Goal: Check status: Check status

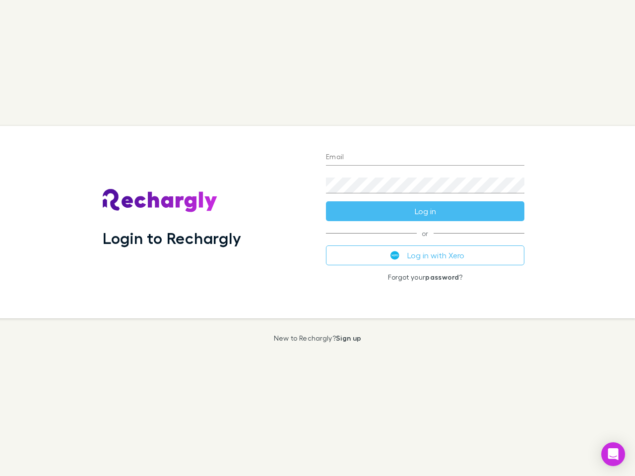
click at [317, 238] on div "Login to Rechargly" at bounding box center [206, 222] width 223 height 192
click at [425, 158] on input "Email" at bounding box center [425, 158] width 198 height 16
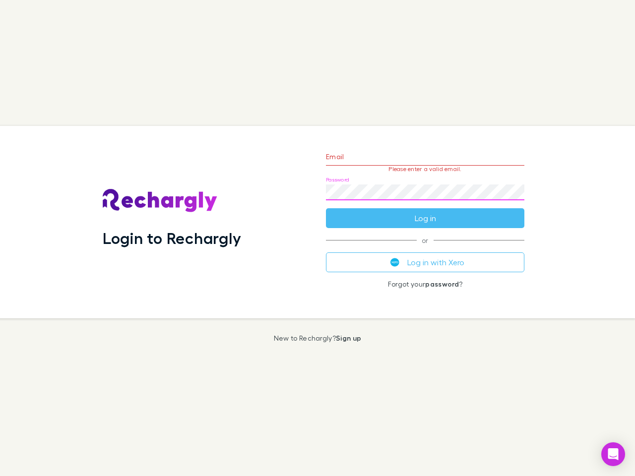
click at [425, 211] on form "Email Please enter a valid email. Password Log in" at bounding box center [425, 185] width 198 height 86
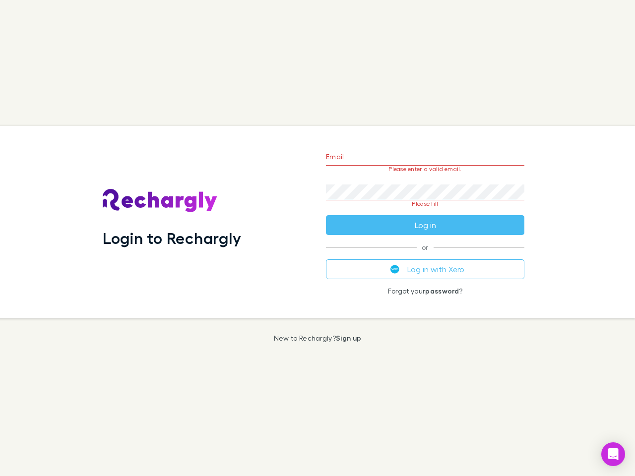
click at [425, 255] on div "Email Please enter a valid email. Password Please fill Log in or Log in with Xe…" at bounding box center [425, 222] width 214 height 192
click at [613, 454] on icon "Open Intercom Messenger" at bounding box center [613, 454] width 10 height 12
